Goal: Check status: Check status

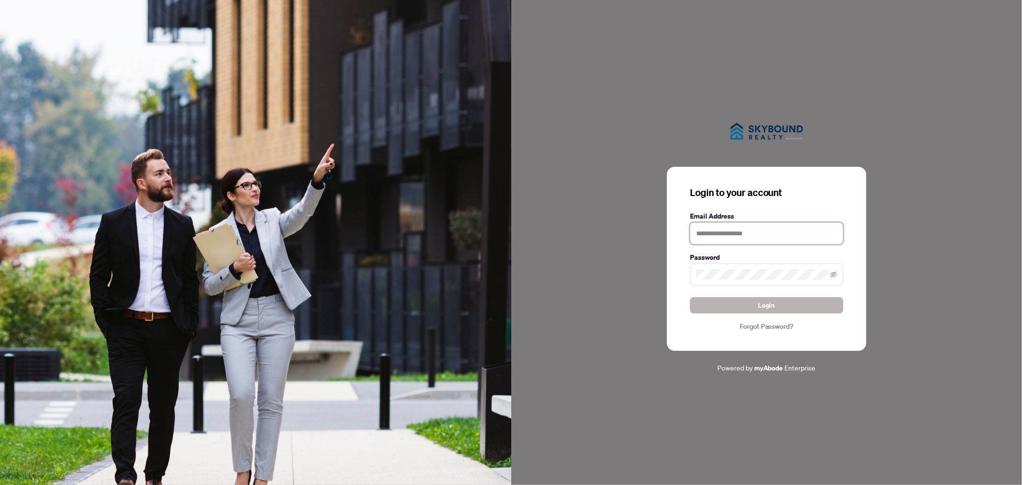
type input "**********"
click at [751, 299] on button "Login" at bounding box center [766, 305] width 153 height 16
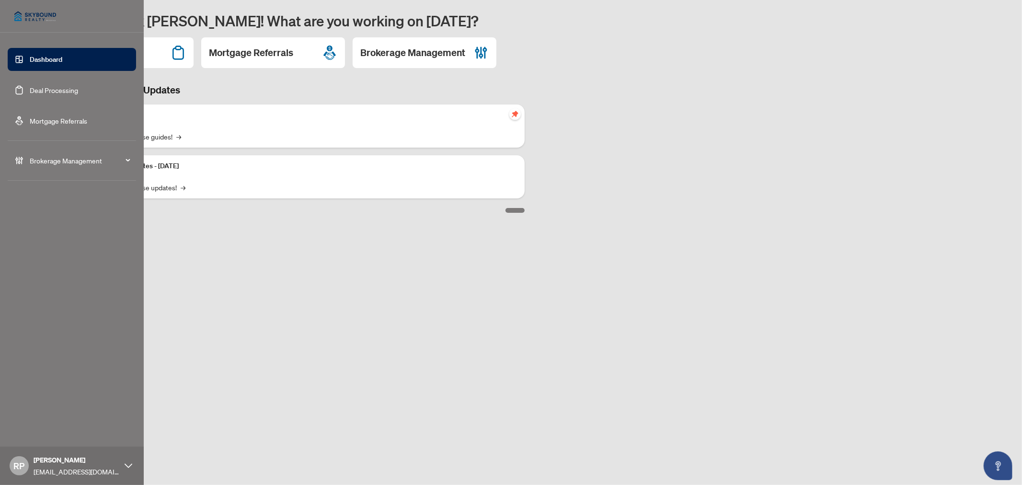
click at [61, 91] on link "Deal Processing" at bounding box center [54, 90] width 48 height 9
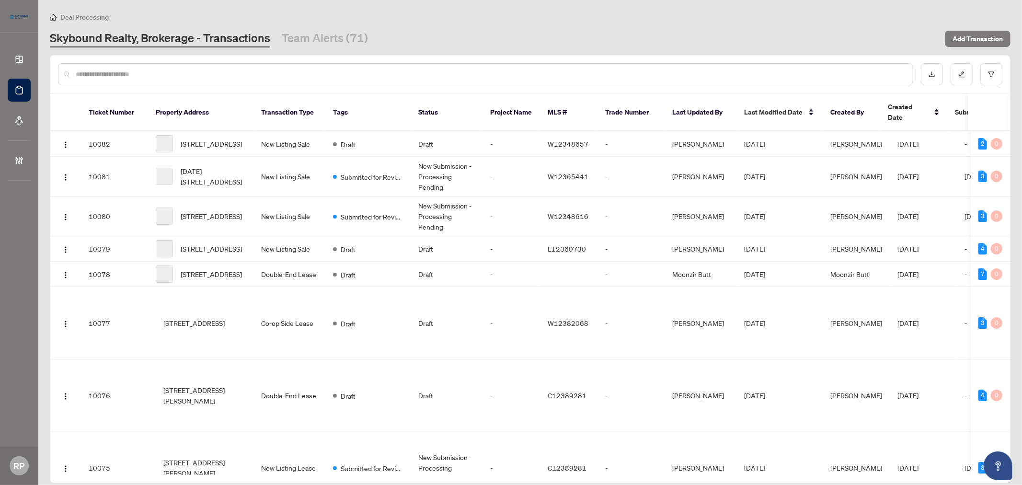
click at [223, 73] on input "text" at bounding box center [490, 74] width 829 height 11
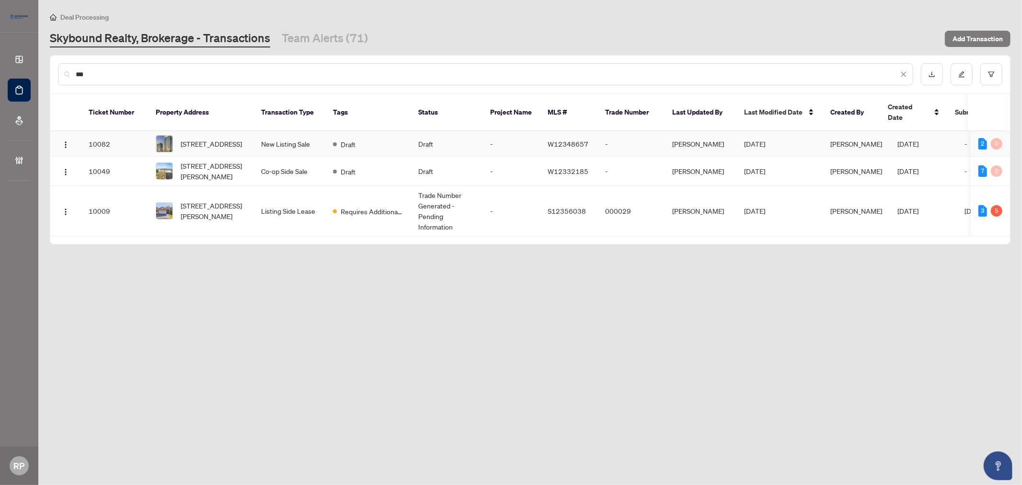
type input "***"
click at [232, 138] on span "[STREET_ADDRESS]" at bounding box center [211, 143] width 61 height 11
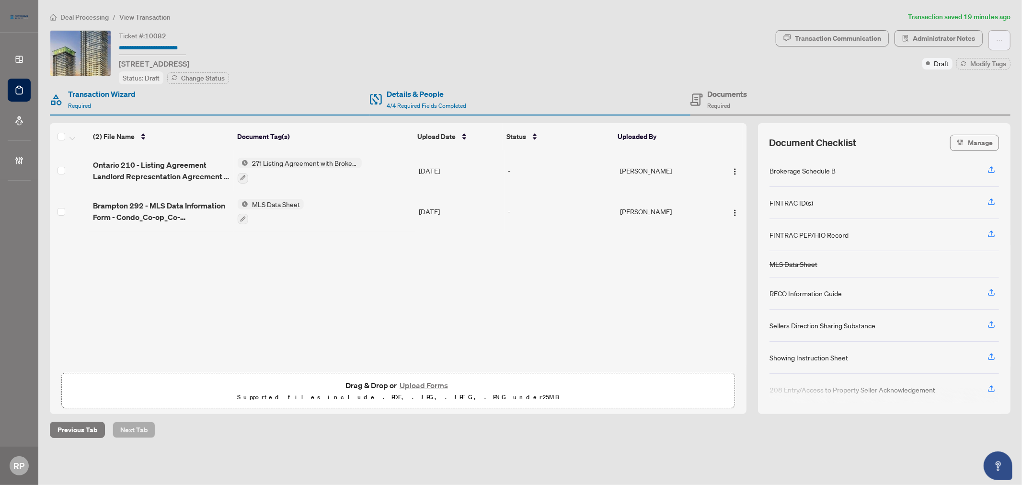
click at [998, 41] on icon "ellipsis" at bounding box center [999, 40] width 7 height 7
click at [992, 107] on span "Submit for Completion" at bounding box center [966, 107] width 73 height 11
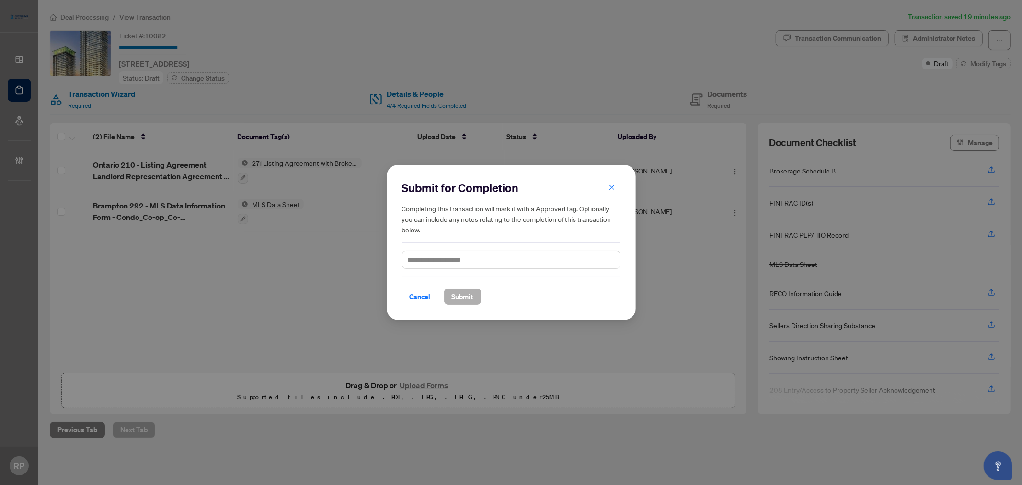
click at [467, 292] on span "Submit" at bounding box center [463, 296] width 22 height 15
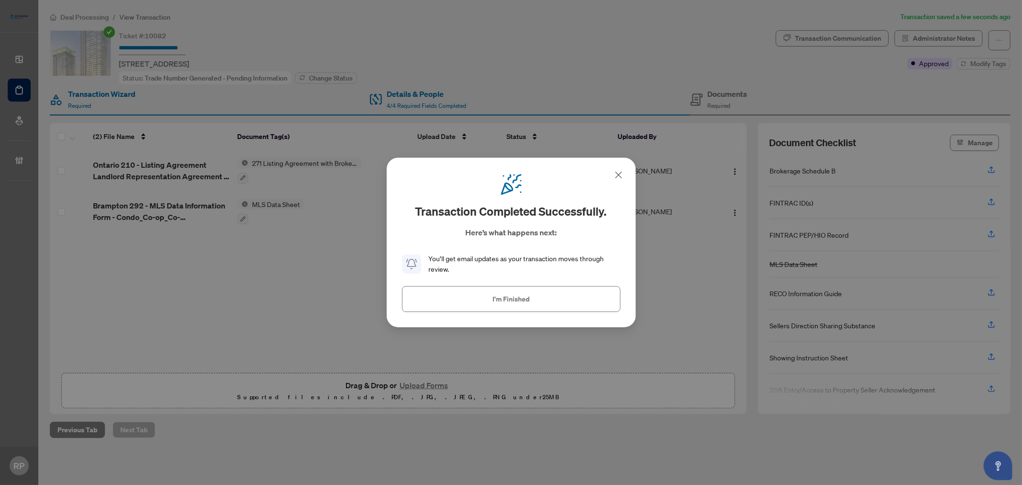
click at [620, 170] on icon at bounding box center [618, 174] width 11 height 11
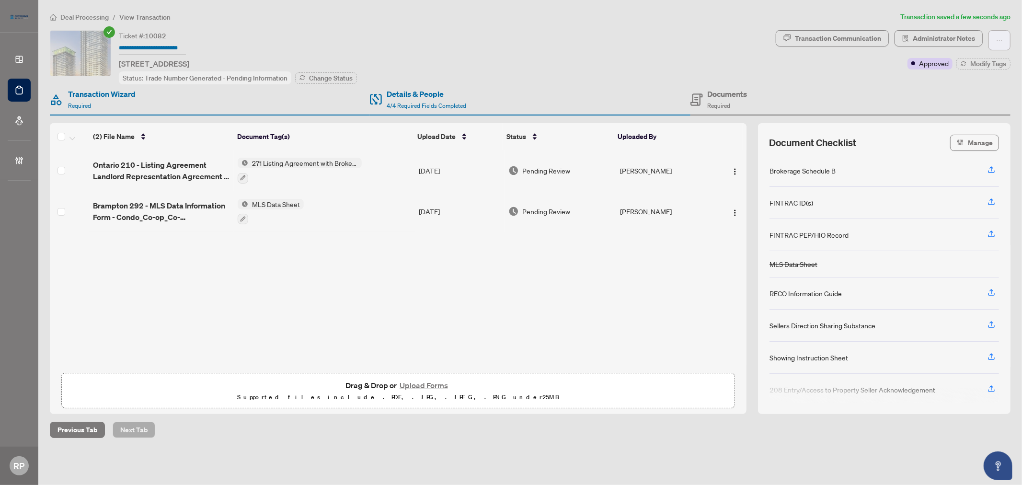
click at [1005, 44] on button "button" at bounding box center [999, 40] width 22 height 20
click at [973, 94] on span "Rescind Completion" at bounding box center [966, 92] width 73 height 11
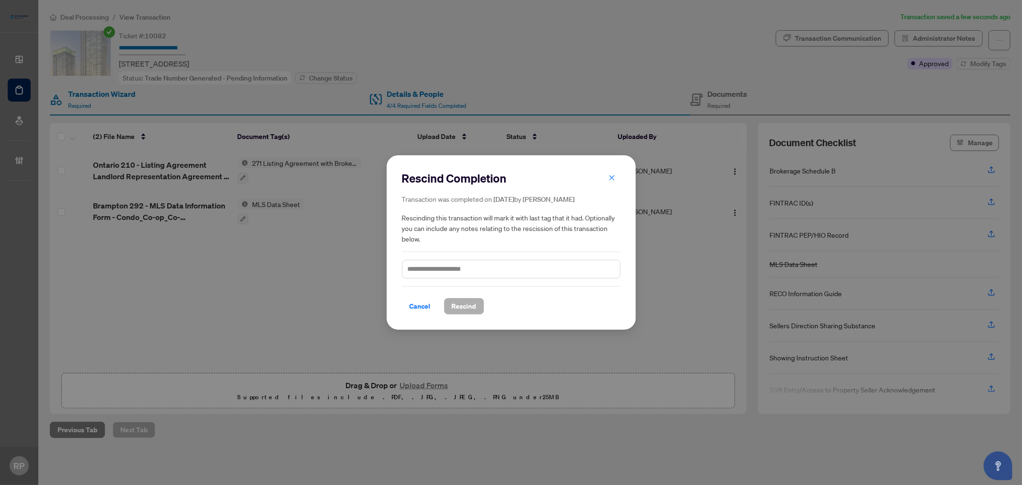
click at [453, 307] on span "Rescind" at bounding box center [464, 306] width 24 height 15
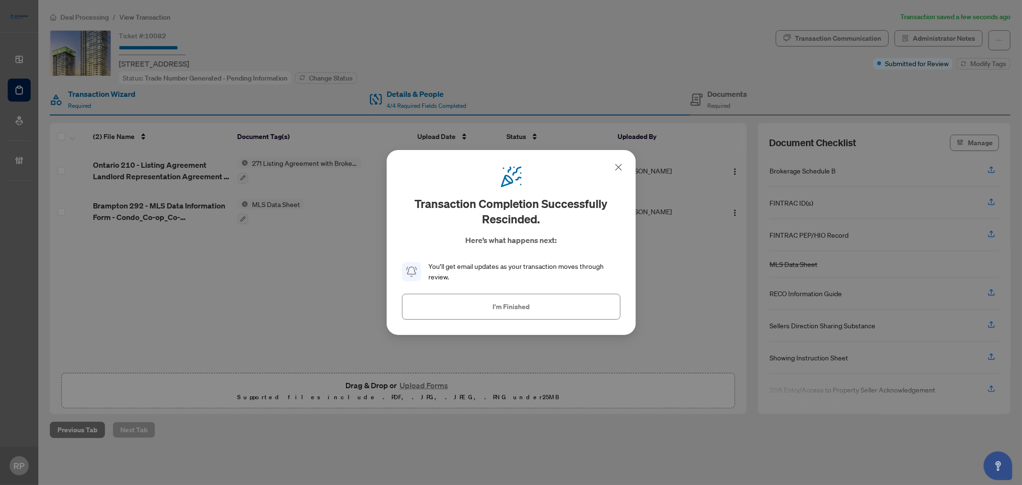
click at [619, 169] on icon at bounding box center [618, 166] width 11 height 11
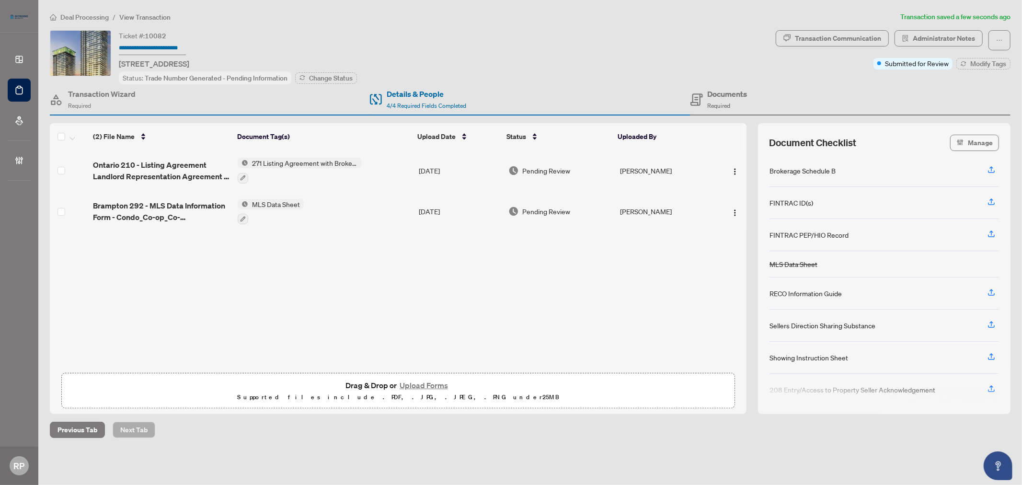
click at [144, 107] on div "Transaction Wizard Required" at bounding box center [210, 99] width 320 height 31
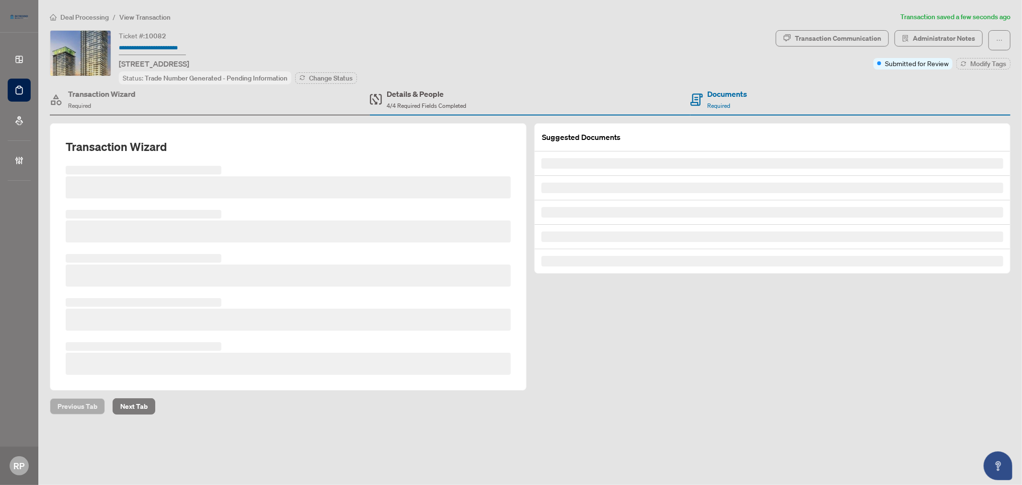
click at [393, 102] on span "4/4 Required Fields Completed" at bounding box center [427, 105] width 80 height 7
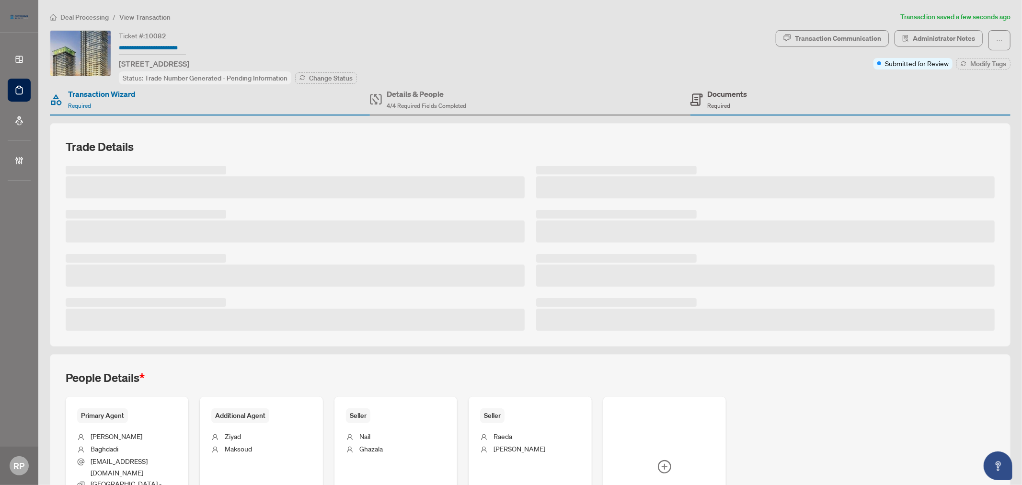
click at [740, 100] on div "Documents Required" at bounding box center [728, 99] width 40 height 23
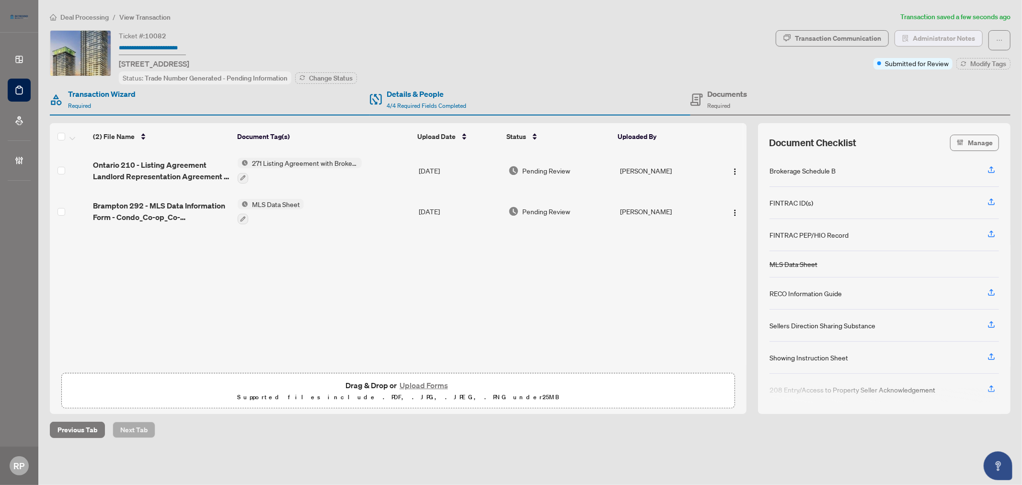
click at [924, 33] on span "Administrator Notes" at bounding box center [944, 38] width 62 height 15
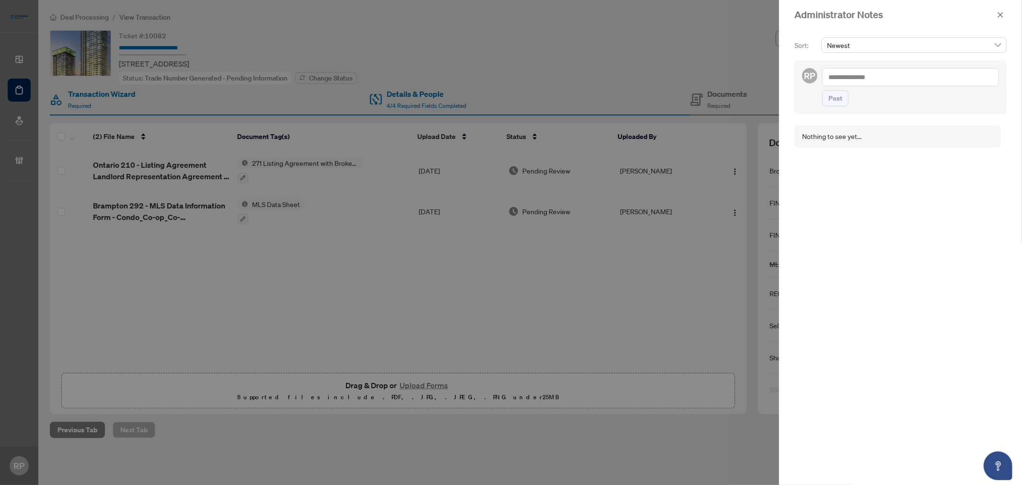
click at [724, 46] on div at bounding box center [511, 242] width 1022 height 485
click at [996, 17] on button "button" at bounding box center [1000, 14] width 12 height 11
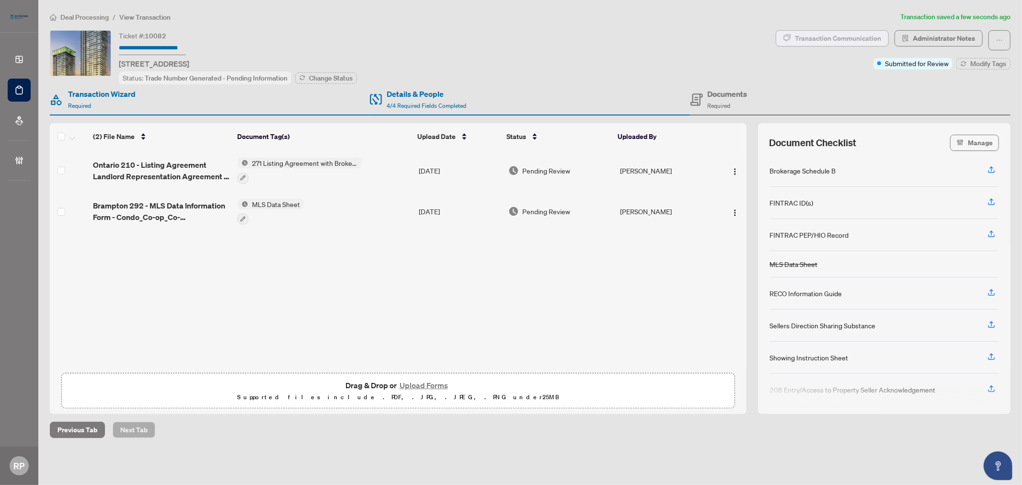
click at [812, 39] on div "Transaction Communication" at bounding box center [838, 38] width 86 height 15
type textarea "**********"
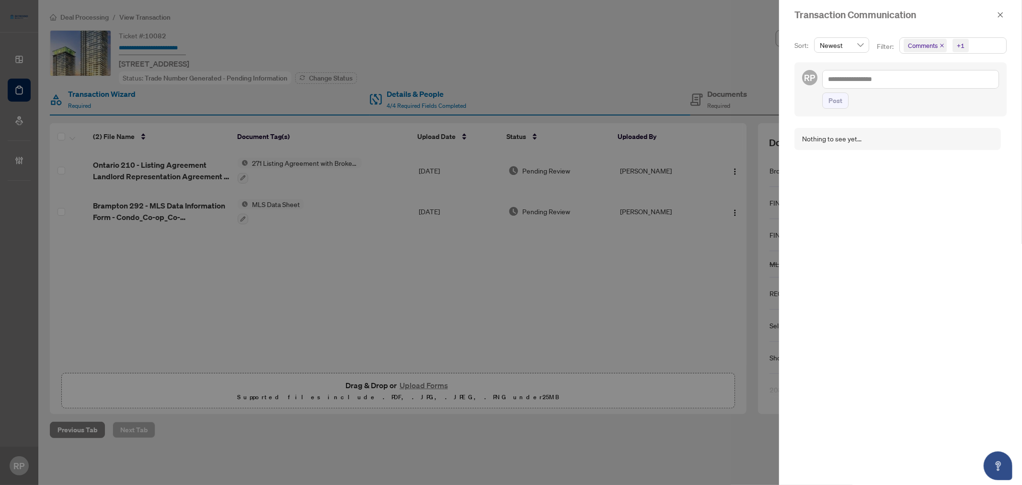
click at [705, 70] on div at bounding box center [511, 242] width 1022 height 485
click at [1000, 15] on icon "close" at bounding box center [1000, 14] width 5 height 5
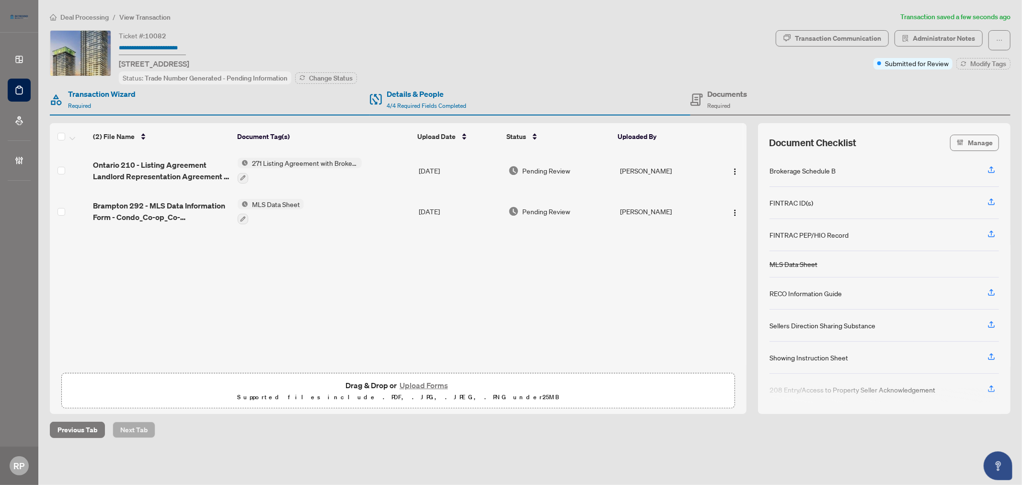
click at [283, 158] on span "271 Listing Agreement with Brokerage Schedule A to Listing Agreement" at bounding box center [305, 163] width 114 height 11
click at [155, 166] on span "Ontario 210 - Listing Agreement Landlord Representation Agreement 8 1.pdf" at bounding box center [161, 170] width 137 height 23
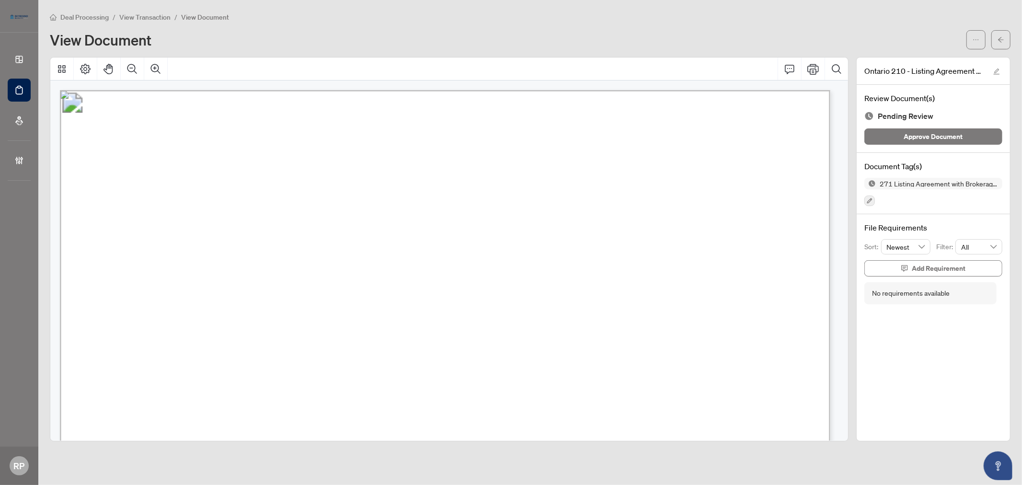
click at [1001, 51] on div "Deal Processing / View Transaction / View Document View Document [GEOGRAPHIC_DA…" at bounding box center [530, 226] width 961 height 430
click at [1002, 47] on button "button" at bounding box center [1000, 39] width 19 height 19
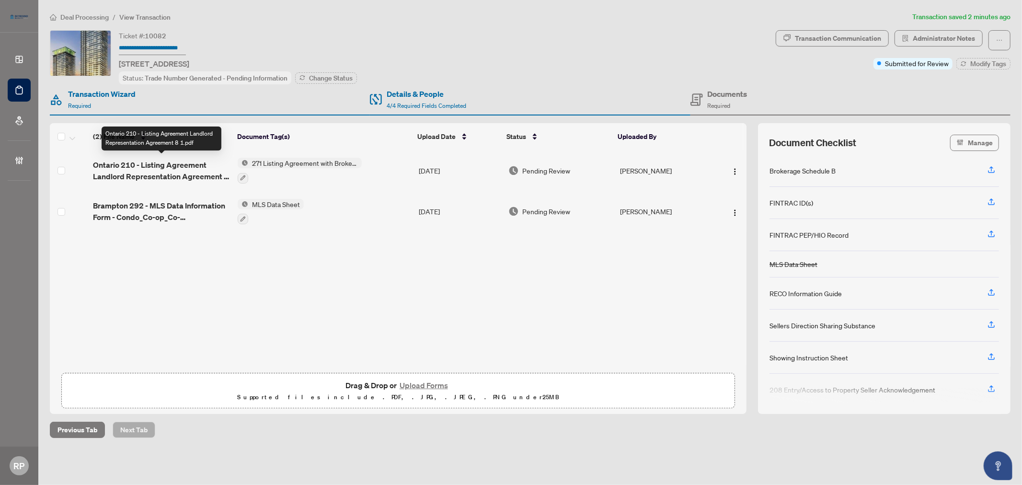
click at [188, 160] on span "Ontario 210 - Listing Agreement Landlord Representation Agreement 8 1.pdf" at bounding box center [161, 170] width 137 height 23
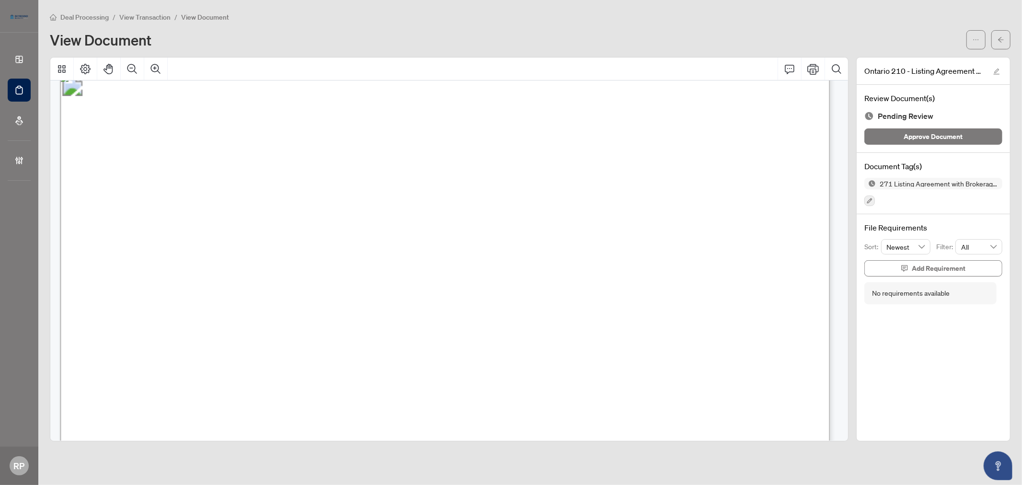
scroll to position [106, 0]
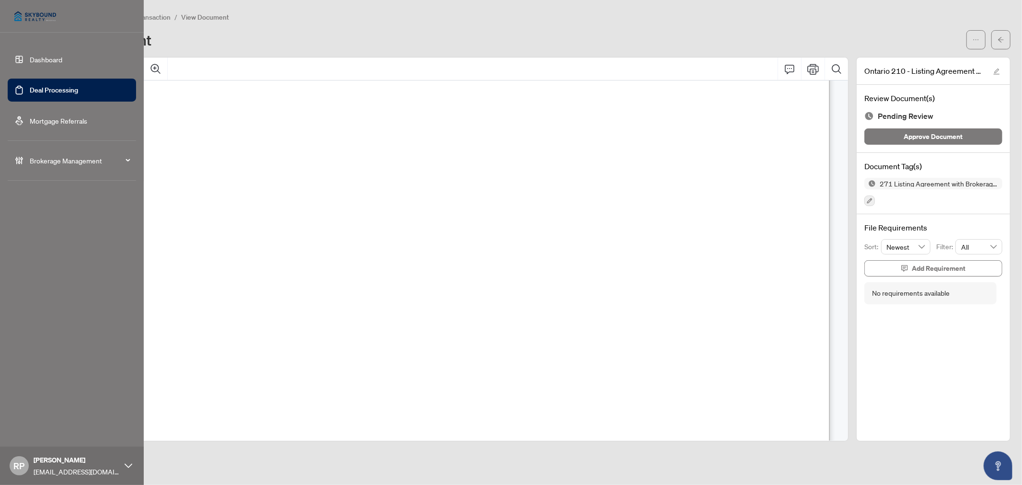
drag, startPoint x: 34, startPoint y: 90, endPoint x: 4, endPoint y: 69, distance: 36.2
click at [34, 90] on link "Deal Processing" at bounding box center [54, 90] width 48 height 9
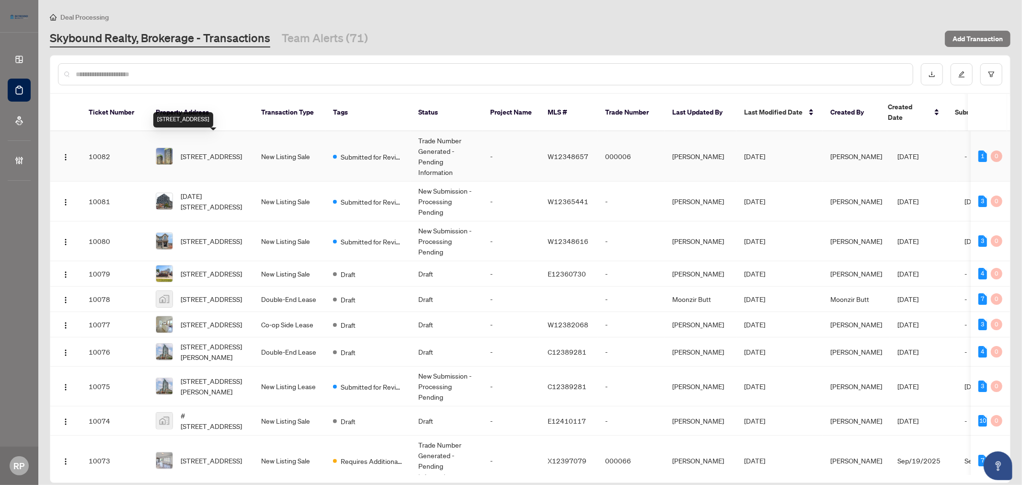
click at [214, 151] on span "[STREET_ADDRESS]" at bounding box center [211, 156] width 61 height 11
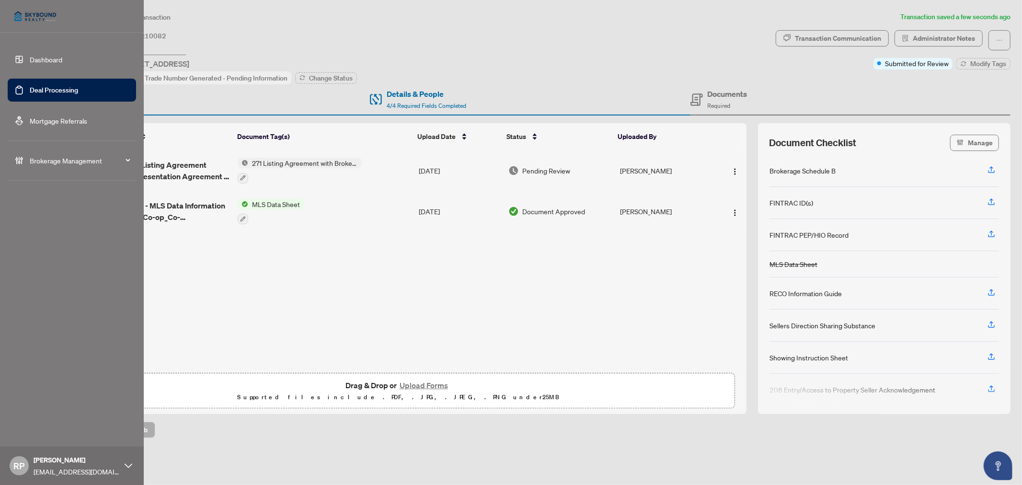
click at [35, 86] on link "Deal Processing" at bounding box center [54, 90] width 48 height 9
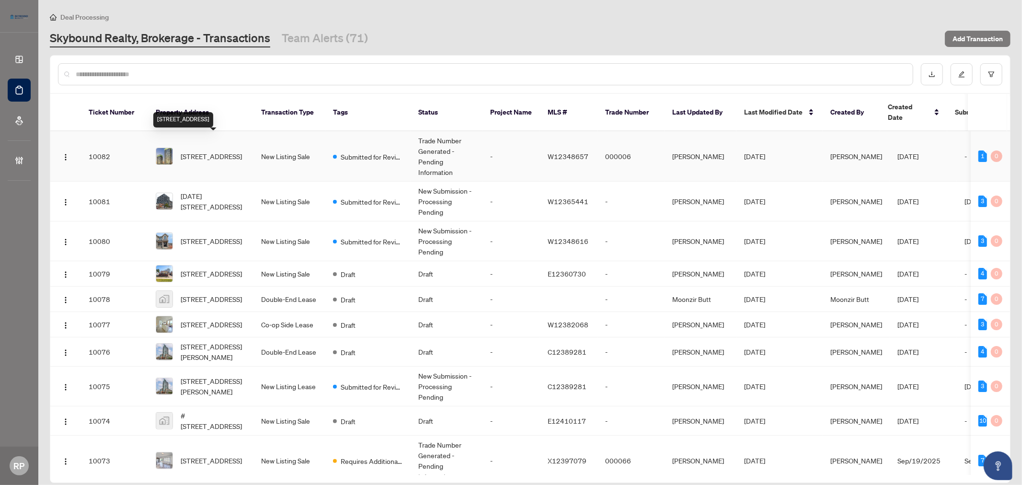
click at [229, 151] on span "[STREET_ADDRESS]" at bounding box center [211, 156] width 61 height 11
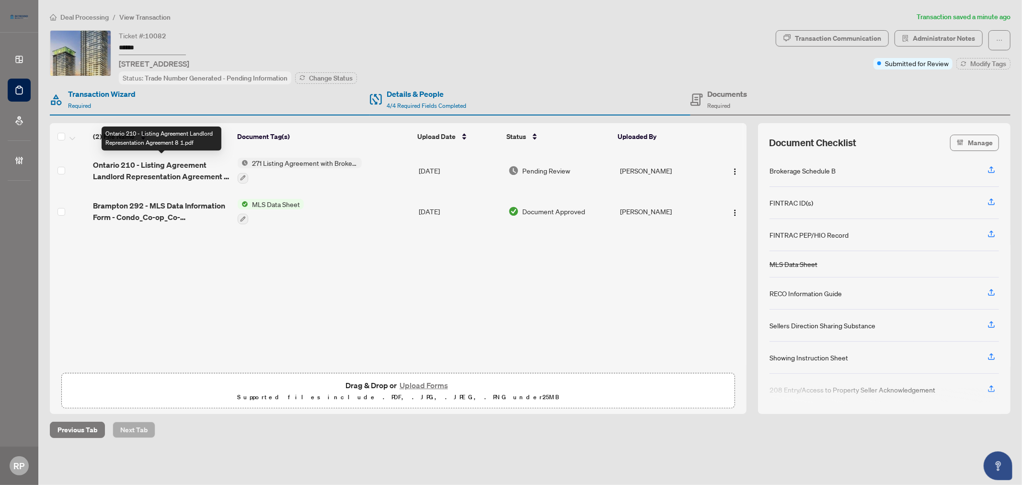
click at [170, 175] on span "Ontario 210 - Listing Agreement Landlord Representation Agreement 8 1.pdf" at bounding box center [161, 170] width 137 height 23
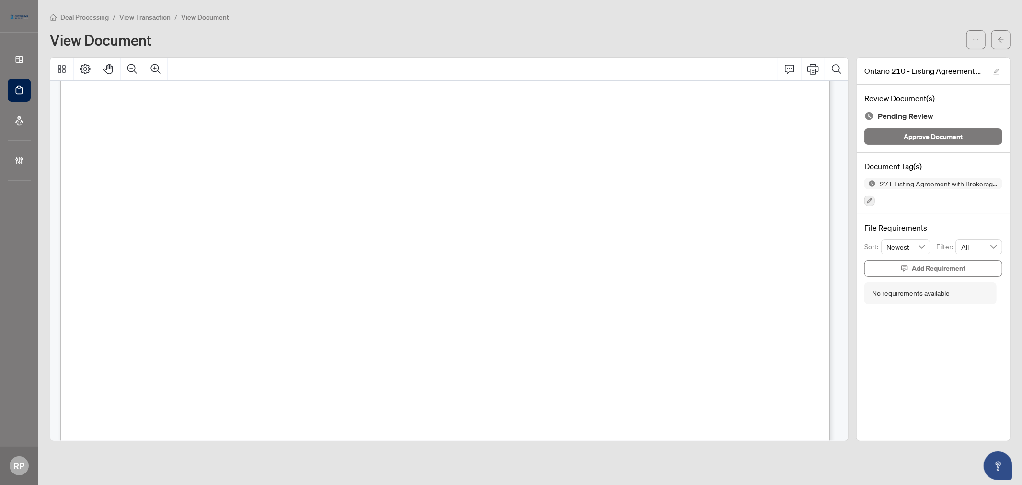
scroll to position [2342, 0]
click at [998, 45] on span "button" at bounding box center [1001, 39] width 7 height 15
